Goal: Task Accomplishment & Management: Use online tool/utility

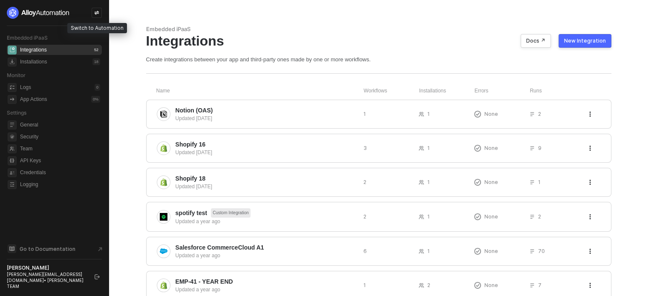
click at [103, 11] on aside "Embedded iPaaS Integrations 52 Installations 18 Monitor Logs 0 App Actions 0 % …" at bounding box center [54, 148] width 109 height 296
click at [99, 14] on icon "icon-swap" at bounding box center [96, 12] width 5 height 5
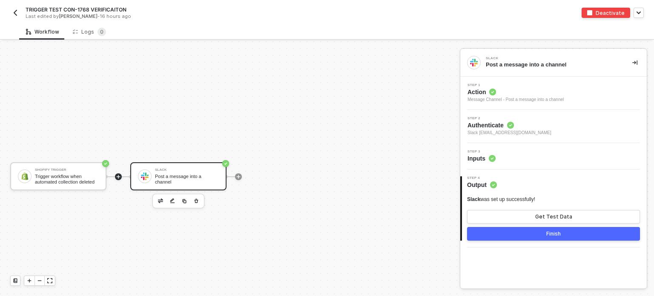
scroll to position [15, 0]
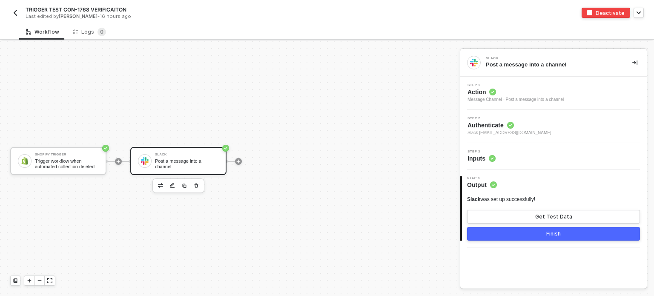
click at [183, 164] on div "Post a message into a channel" at bounding box center [187, 163] width 64 height 11
click at [93, 163] on div "Trigger workflow when automated collection deleted" at bounding box center [67, 163] width 64 height 11
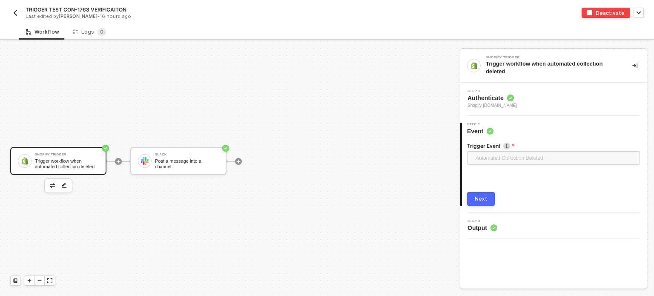
click at [501, 152] on span "Automated Collection Deleted" at bounding box center [555, 158] width 159 height 13
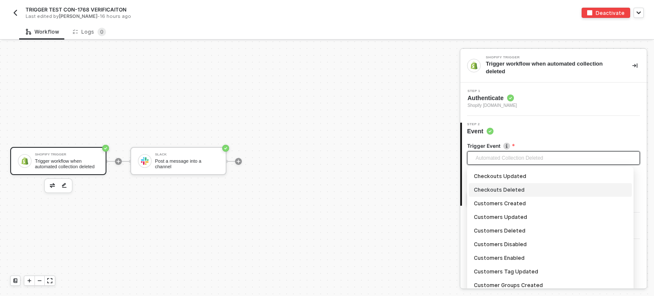
scroll to position [170, 0]
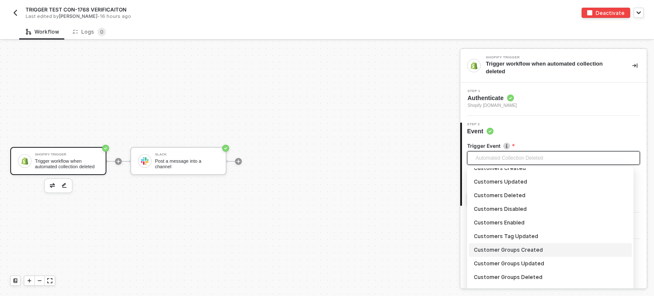
click at [500, 248] on div "Customer Groups Created" at bounding box center [550, 249] width 153 height 9
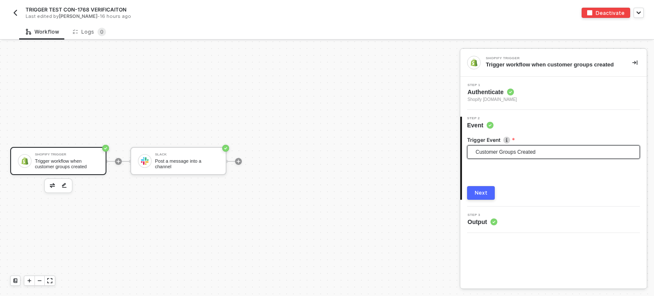
click at [490, 190] on button "Next" at bounding box center [481, 193] width 28 height 14
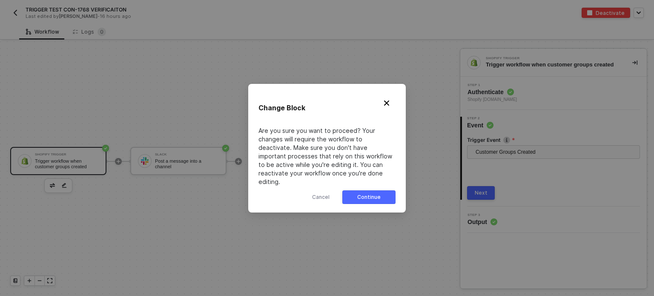
click at [383, 193] on button "Continue" at bounding box center [368, 197] width 53 height 14
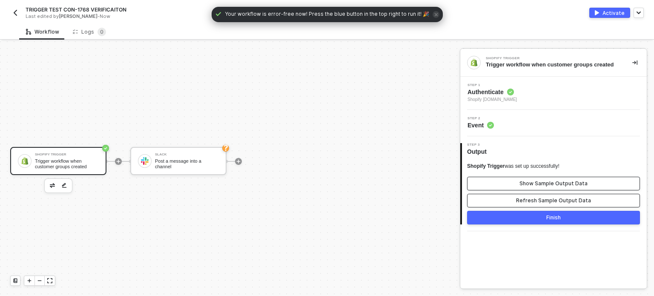
drag, startPoint x: 538, startPoint y: 203, endPoint x: 540, endPoint y: 185, distance: 17.6
click at [538, 198] on div "Refresh Sample Output Data" at bounding box center [553, 200] width 75 height 7
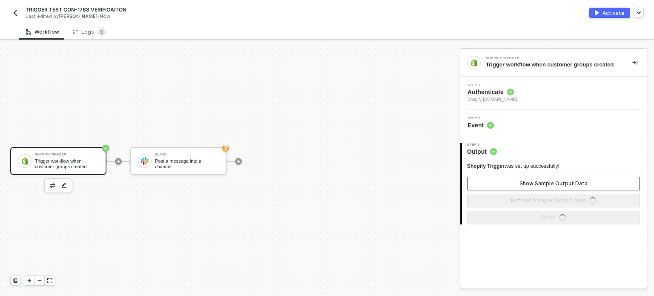
click at [540, 184] on div "Show Sample Output Data" at bounding box center [554, 183] width 68 height 7
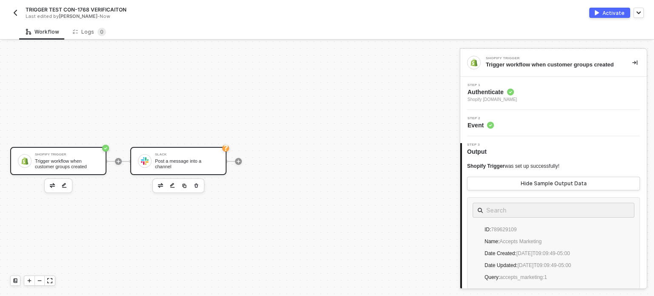
click at [199, 159] on div "Slack Post a message into a channel" at bounding box center [187, 161] width 64 height 16
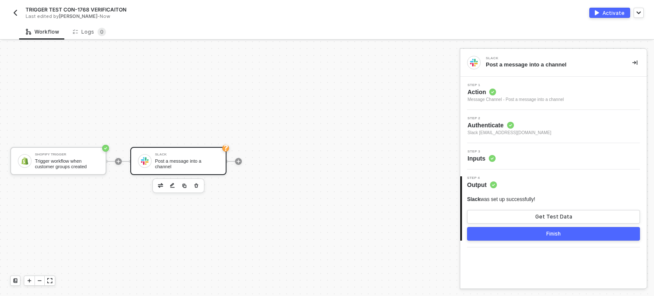
click at [487, 153] on span "Step 3" at bounding box center [482, 151] width 28 height 3
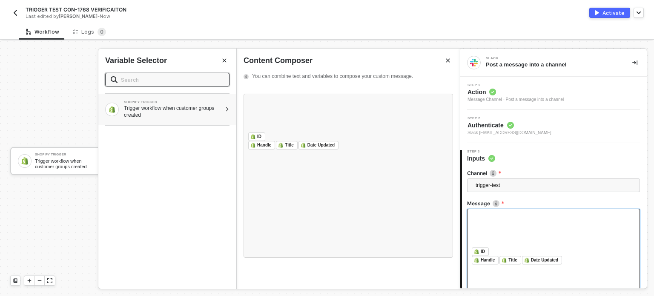
click at [178, 109] on div "Trigger workflow when customer groups created" at bounding box center [173, 112] width 98 height 14
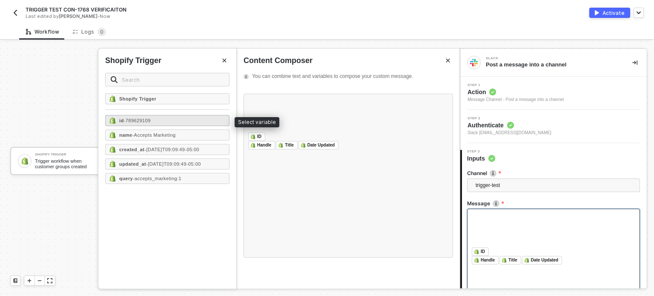
click at [172, 122] on div "id - 789629109" at bounding box center [167, 120] width 124 height 11
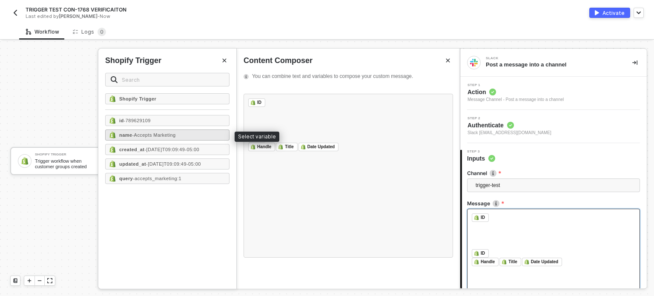
click at [170, 132] on span "- Accepts Marketing" at bounding box center [153, 134] width 43 height 5
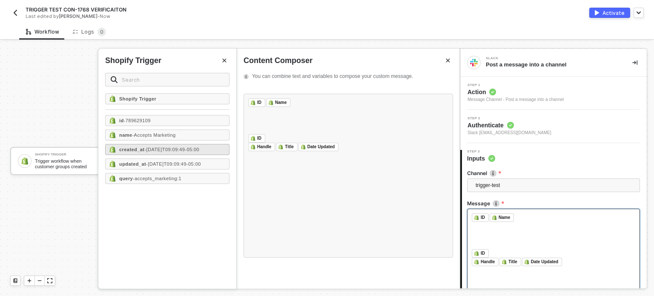
click at [167, 149] on span "- 2023-01-26T09:09:49-05:00" at bounding box center [171, 149] width 55 height 5
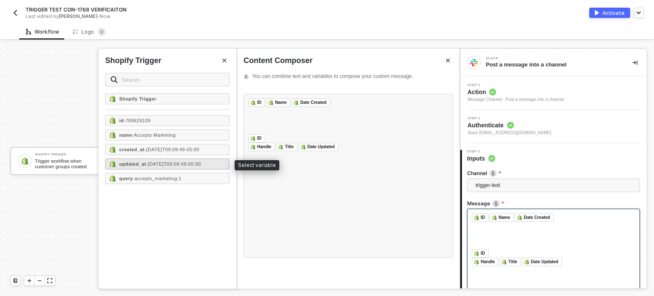
click at [169, 163] on span "- 2023-01-26T09:09:49-05:00" at bounding box center [173, 163] width 55 height 5
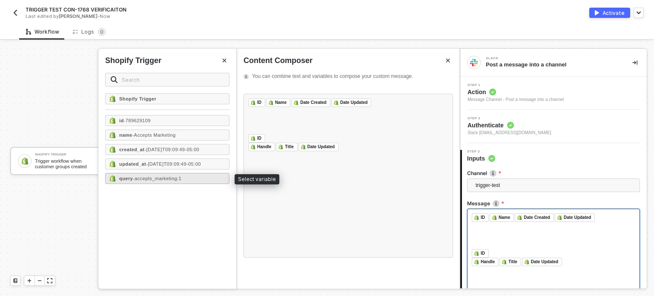
drag, startPoint x: 172, startPoint y: 175, endPoint x: 184, endPoint y: 172, distance: 12.0
click at [174, 176] on span "- accepts_marketing:1" at bounding box center [157, 178] width 49 height 5
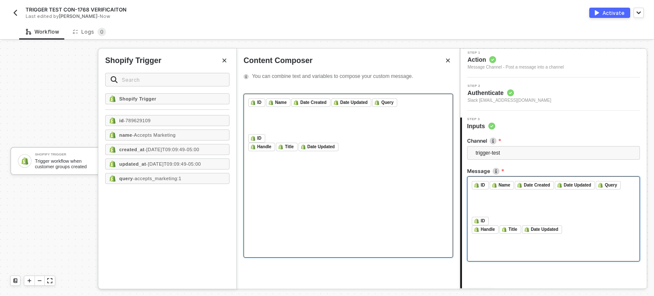
scroll to position [79, 0]
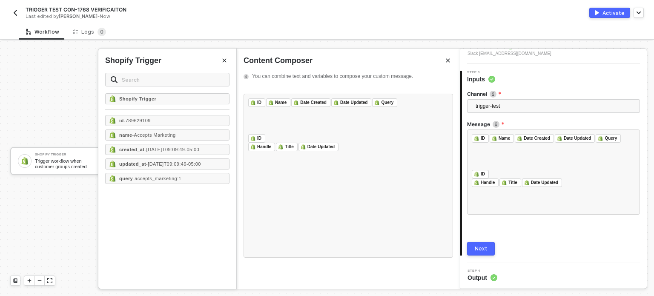
click at [474, 246] on button "Next" at bounding box center [481, 249] width 28 height 14
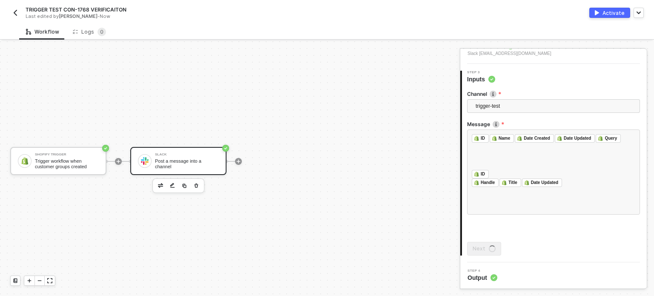
click at [612, 13] on div "Activate" at bounding box center [614, 12] width 22 height 7
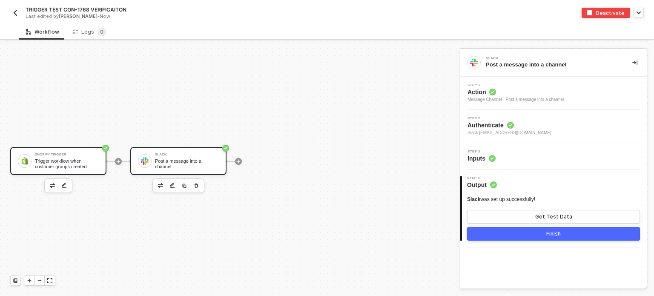
drag, startPoint x: 72, startPoint y: 161, endPoint x: 77, endPoint y: 161, distance: 5.1
click at [72, 161] on div "Trigger workflow when customer groups created" at bounding box center [67, 163] width 64 height 11
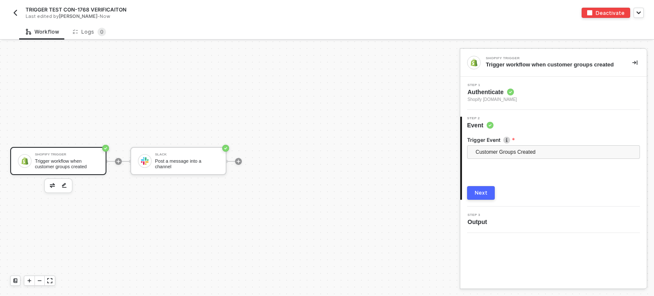
click at [498, 98] on span "Shopify [DOMAIN_NAME]" at bounding box center [492, 99] width 49 height 7
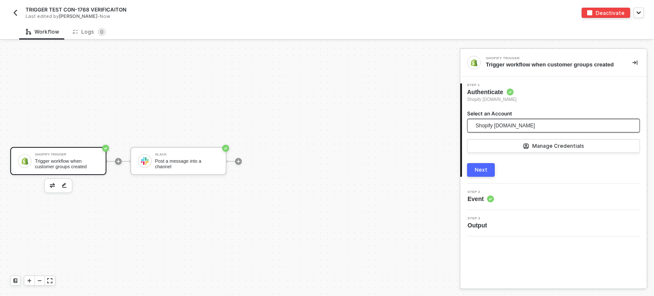
click at [509, 124] on span "Shopify [DOMAIN_NAME]" at bounding box center [505, 125] width 59 height 13
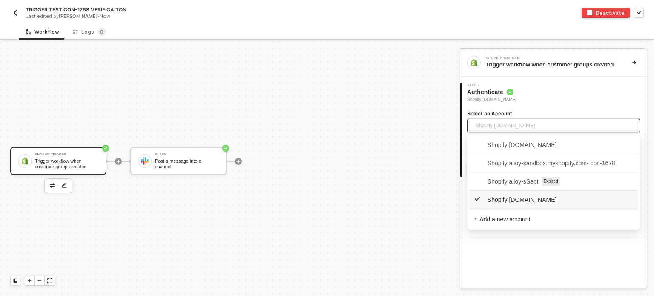
drag, startPoint x: 591, startPoint y: 248, endPoint x: 578, endPoint y: 224, distance: 27.4
click at [590, 243] on div "Shopify Trigger Trigger workflow when customer groups created 1 Step 1 Authenti…" at bounding box center [553, 168] width 187 height 239
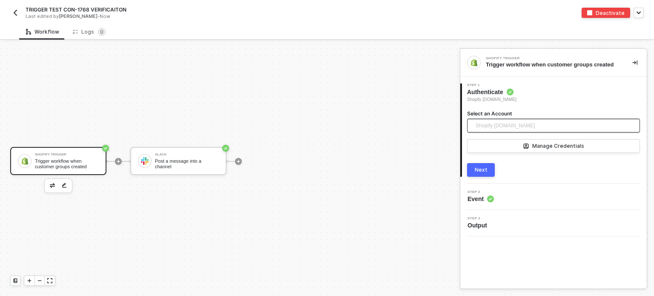
click at [535, 126] on span "Shopify [DOMAIN_NAME]" at bounding box center [505, 125] width 59 height 13
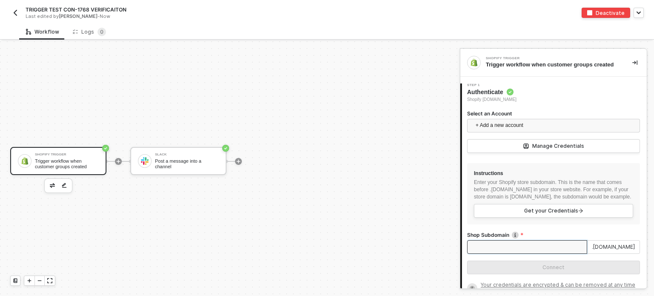
click at [529, 253] on input "Shop Subdomain" at bounding box center [527, 247] width 120 height 14
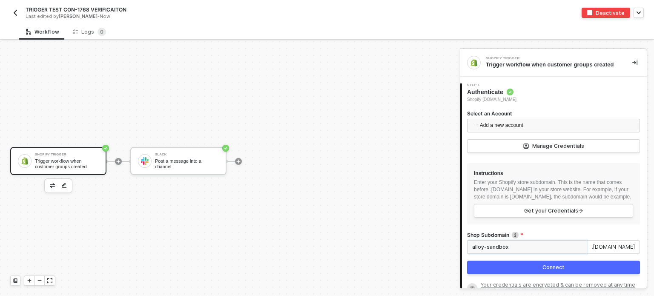
type input "alloy-sandbox"
click at [543, 271] on div "Connect" at bounding box center [554, 267] width 22 height 7
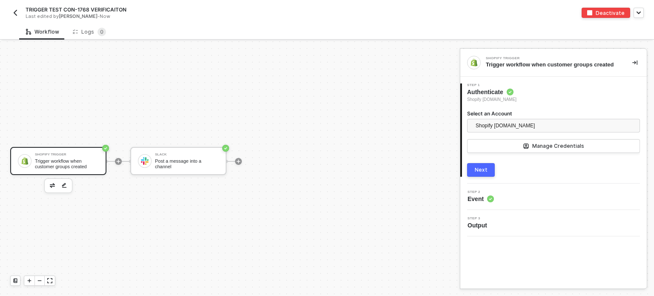
click at [490, 173] on button "Next" at bounding box center [481, 170] width 28 height 14
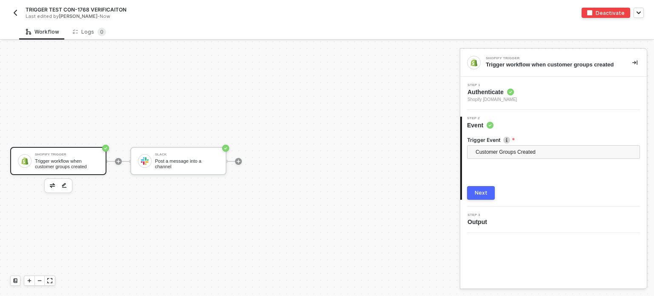
click at [482, 197] on button "Next" at bounding box center [481, 193] width 28 height 14
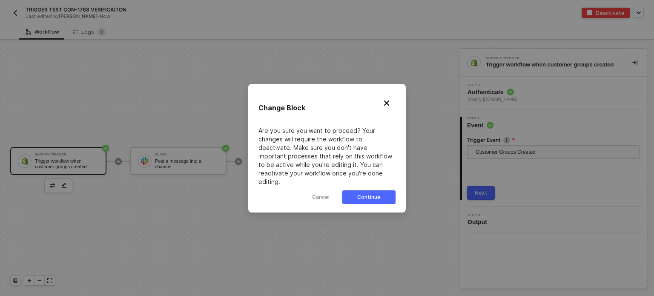
click at [373, 194] on div "Continue" at bounding box center [368, 197] width 23 height 7
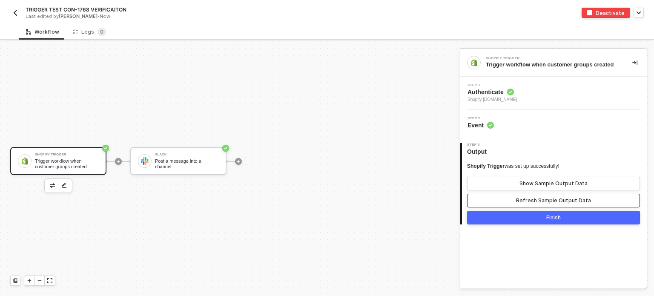
click at [556, 203] on div "Refresh Sample Output Data" at bounding box center [553, 200] width 75 height 7
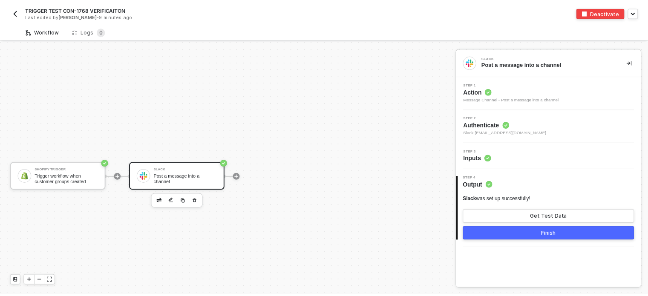
scroll to position [15, 0]
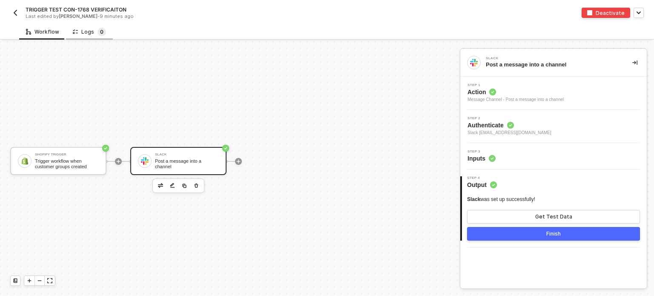
click at [98, 29] on sup "0" at bounding box center [102, 32] width 9 height 9
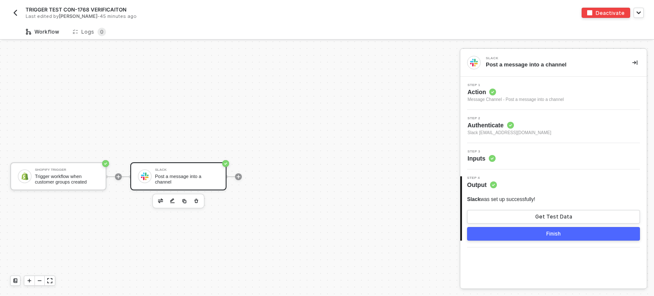
scroll to position [15, 0]
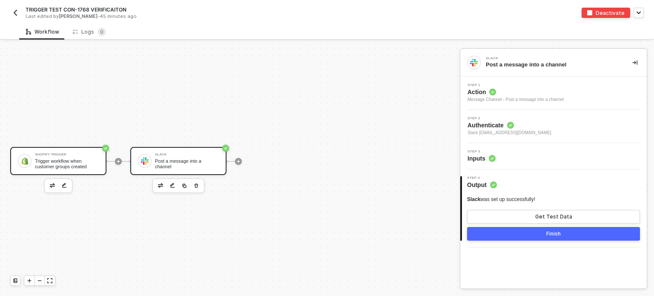
click at [49, 163] on div "Trigger workflow when customer groups created" at bounding box center [67, 163] width 64 height 11
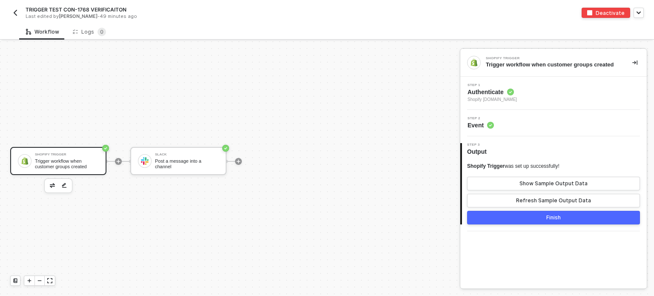
click at [138, 102] on div "Shopify Trigger Trigger workflow when customer groups created Slack Post a mess…" at bounding box center [228, 161] width 456 height 270
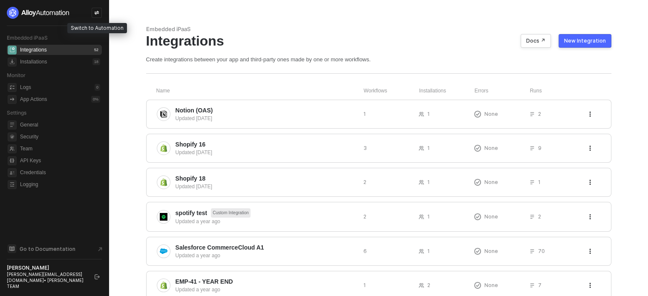
click at [96, 13] on icon "icon-swap" at bounding box center [97, 13] width 5 height 4
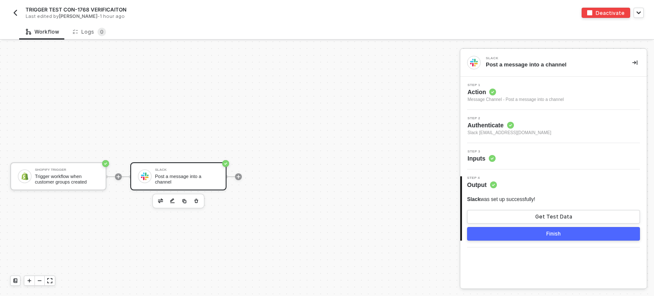
scroll to position [15, 0]
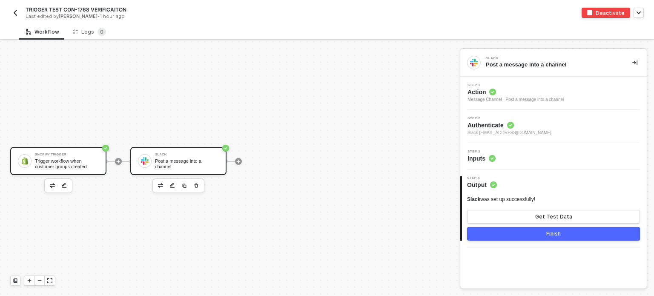
click at [56, 167] on div "Trigger workflow when customer groups created" at bounding box center [67, 163] width 64 height 11
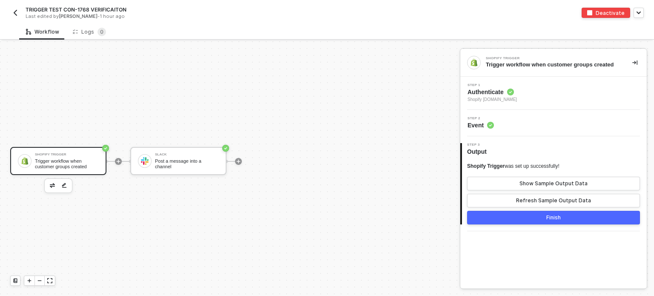
click at [497, 95] on span "Authenticate" at bounding box center [492, 92] width 49 height 9
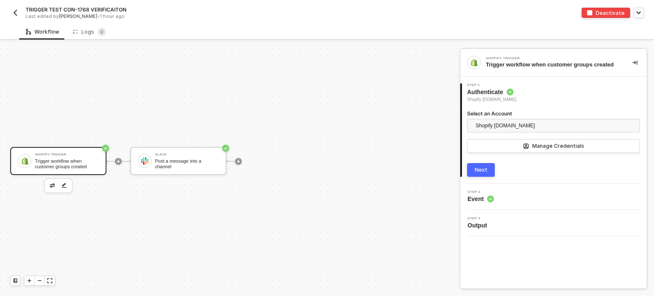
click at [487, 172] on button "Next" at bounding box center [481, 170] width 28 height 14
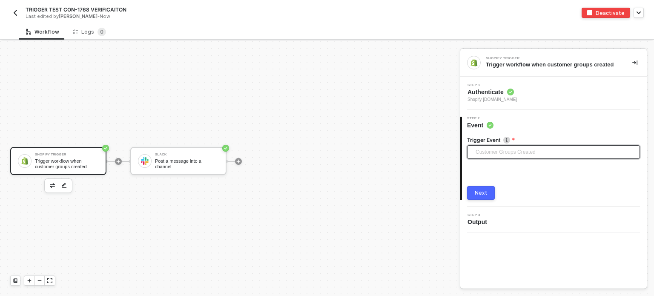
click at [505, 153] on span "Customer Groups Created" at bounding box center [555, 152] width 159 height 13
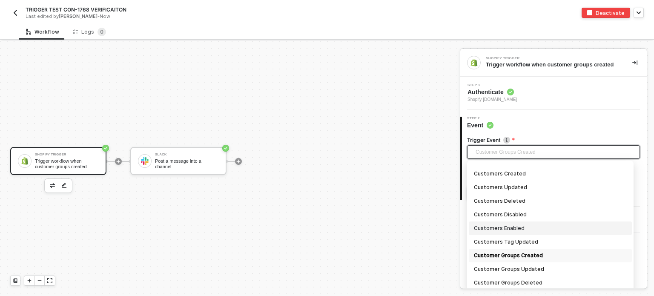
scroll to position [174, 0]
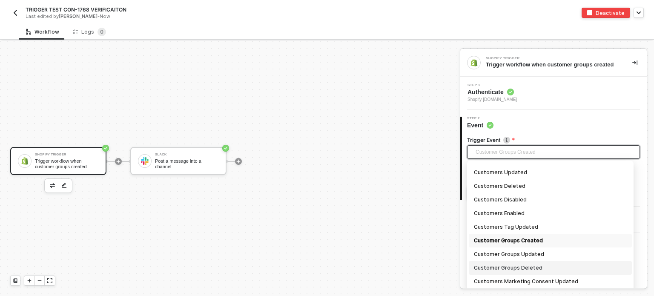
click at [500, 269] on div "Customer Groups Deleted" at bounding box center [550, 267] width 153 height 9
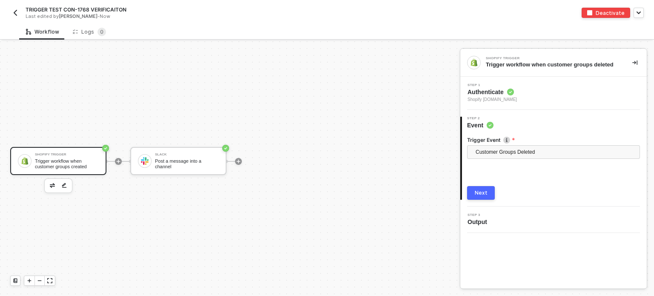
click at [478, 192] on div "Next" at bounding box center [481, 193] width 13 height 7
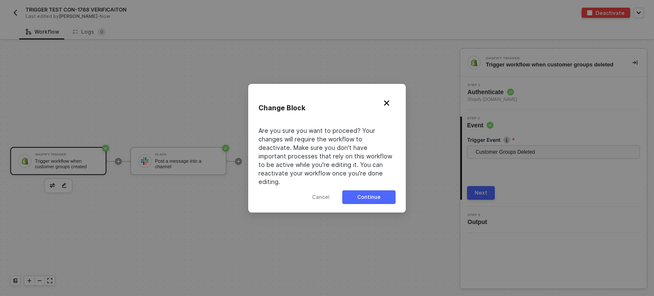
click at [368, 190] on button "Continue" at bounding box center [368, 197] width 53 height 14
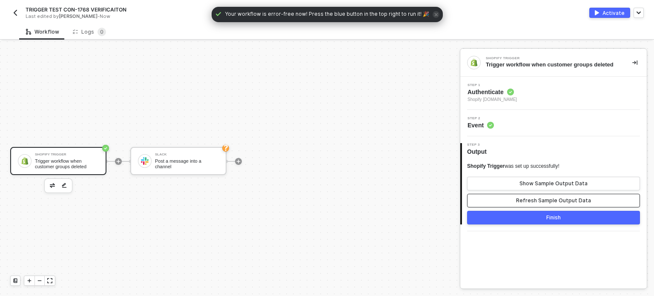
click at [509, 202] on button "Refresh Sample Output Data" at bounding box center [553, 201] width 173 height 14
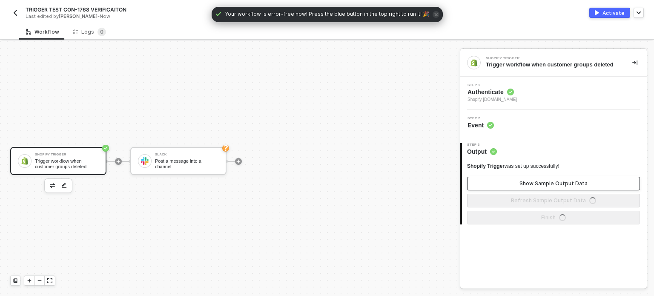
click at [517, 185] on button "Show Sample Output Data" at bounding box center [553, 184] width 173 height 14
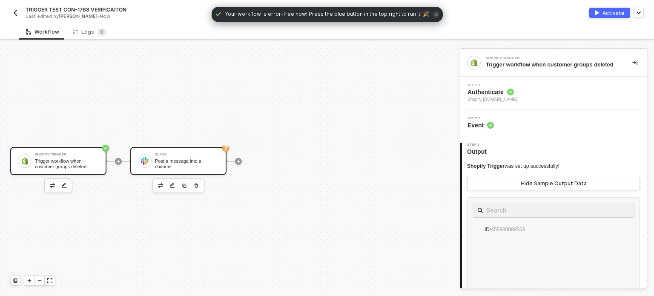
click at [211, 164] on div "Post a message into a channel" at bounding box center [187, 163] width 64 height 11
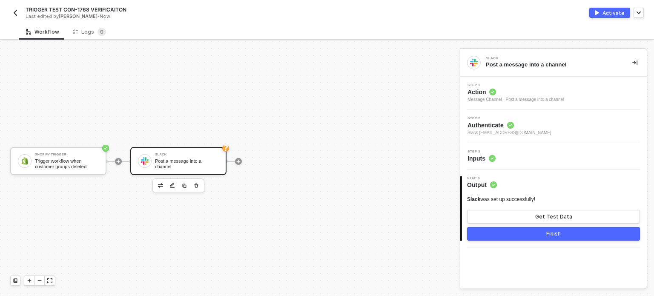
click at [494, 151] on span "Step 3" at bounding box center [482, 151] width 28 height 3
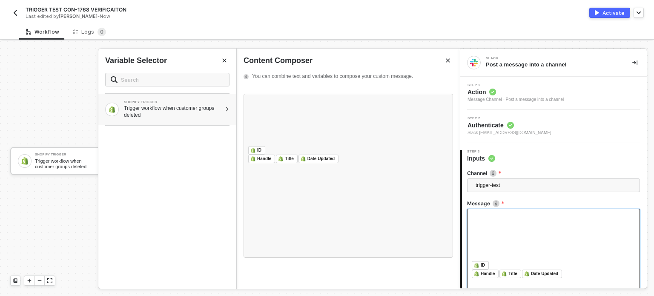
click at [159, 110] on div "Trigger workflow when customer groups deleted" at bounding box center [173, 112] width 98 height 14
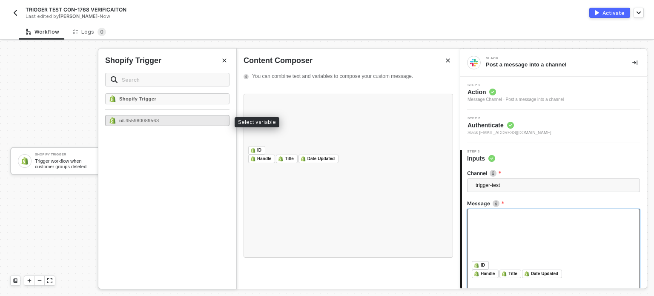
click at [207, 121] on div "id - 455980089563" at bounding box center [167, 120] width 124 height 11
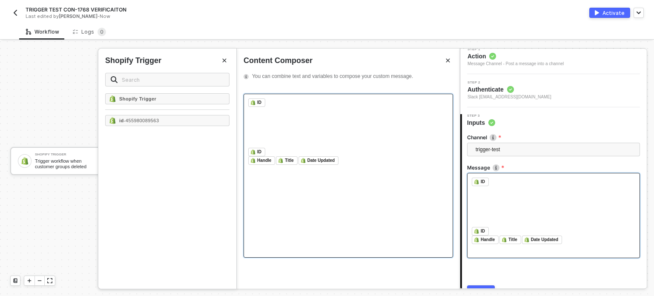
scroll to position [79, 0]
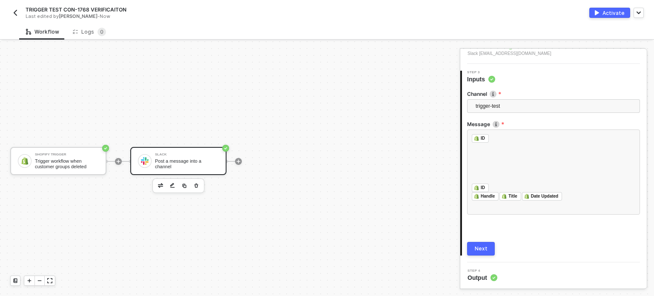
click at [483, 247] on div "Next" at bounding box center [481, 248] width 13 height 7
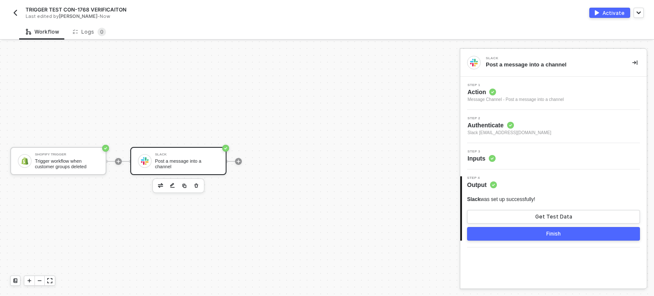
click at [611, 11] on div "Activate" at bounding box center [614, 12] width 22 height 7
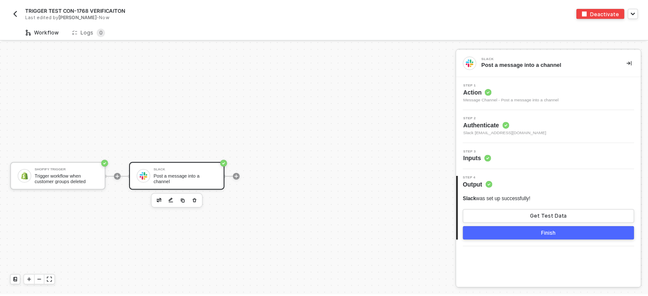
scroll to position [15, 0]
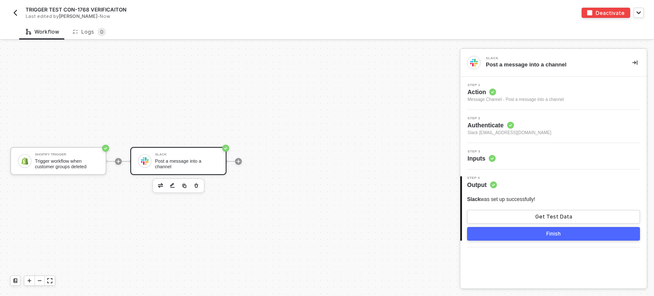
click at [114, 90] on div "Shopify Trigger Trigger workflow when customer groups deleted Slack Post a mess…" at bounding box center [228, 161] width 456 height 270
click at [93, 30] on div "Logs 0" at bounding box center [89, 32] width 33 height 9
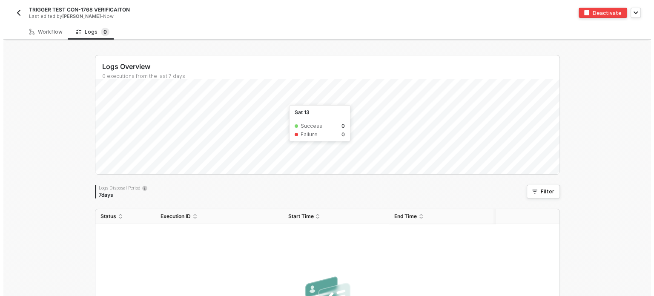
scroll to position [0, 0]
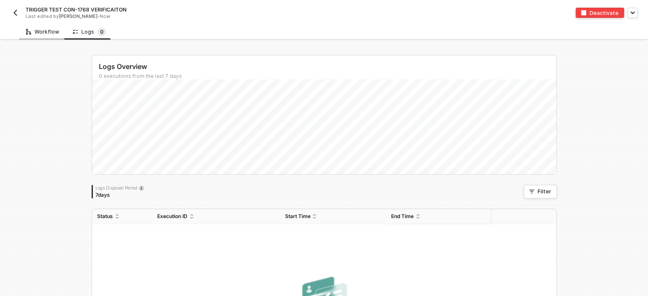
click at [41, 30] on div "Workflow" at bounding box center [42, 32] width 33 height 7
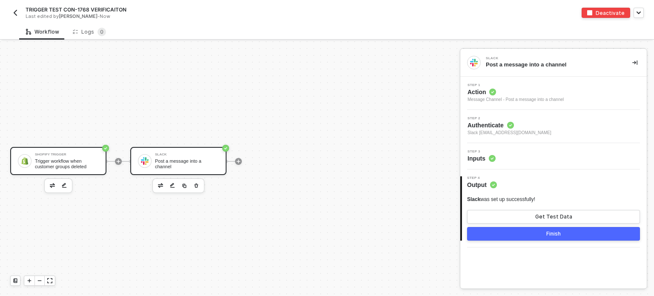
click at [66, 163] on div "Trigger workflow when customer groups deleted" at bounding box center [67, 163] width 64 height 11
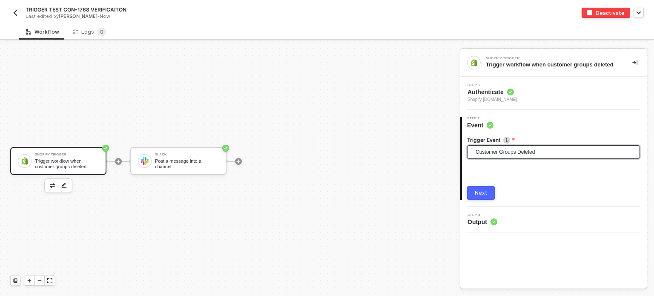
click at [507, 156] on span "Customer Groups Deleted" at bounding box center [555, 152] width 159 height 13
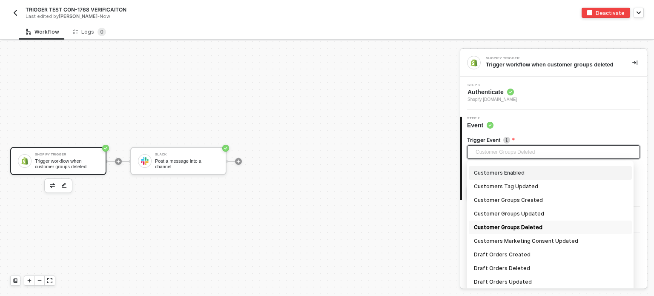
scroll to position [201, 0]
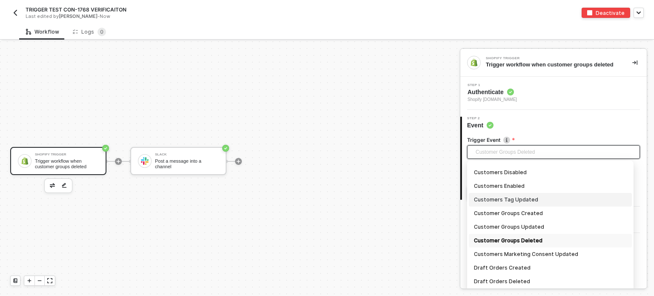
click at [507, 199] on div "Customers Tag Updated" at bounding box center [550, 199] width 153 height 9
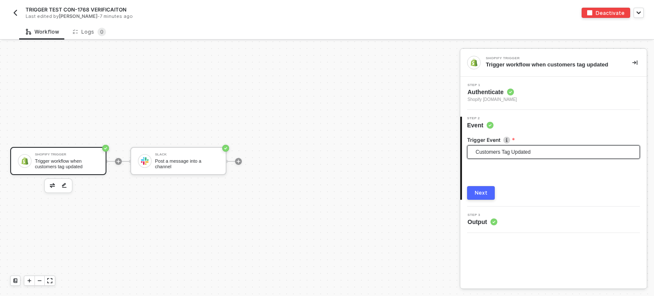
click at [492, 193] on button "Next" at bounding box center [481, 193] width 28 height 14
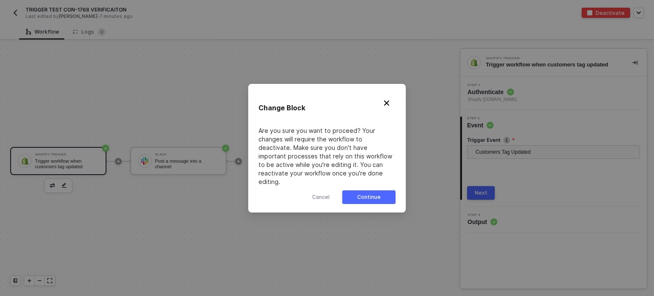
click at [384, 192] on button "Continue" at bounding box center [368, 197] width 53 height 14
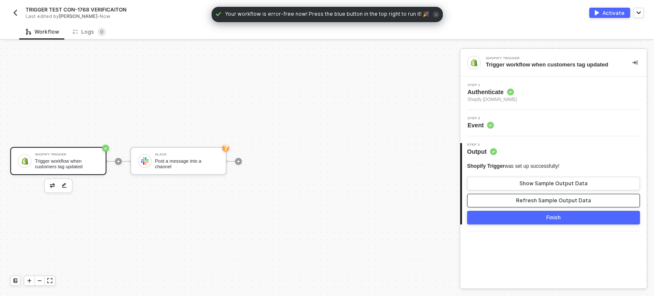
click at [539, 201] on div "Refresh Sample Output Data" at bounding box center [553, 200] width 75 height 7
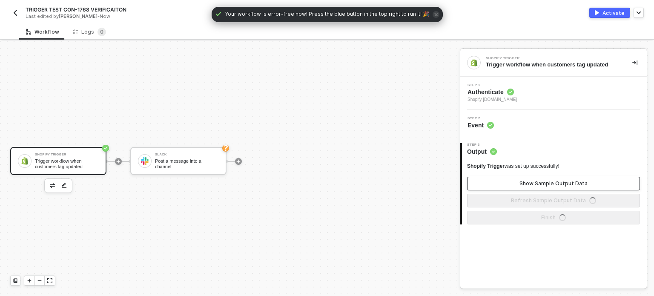
click at [543, 189] on button "Show Sample Output Data" at bounding box center [553, 184] width 173 height 14
